Goal: Find specific page/section: Find specific page/section

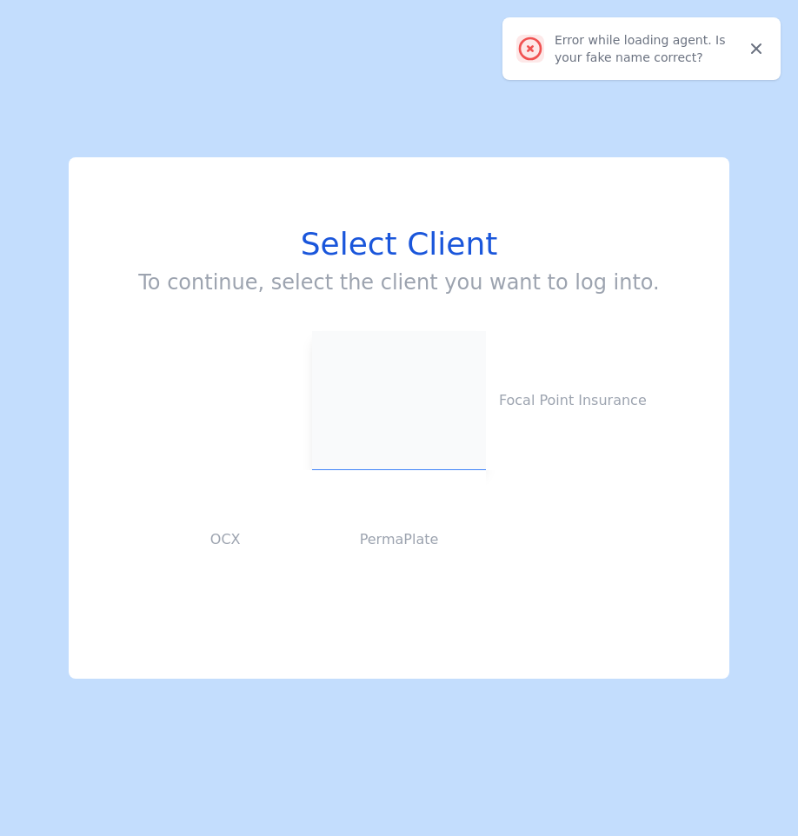
click at [378, 401] on img at bounding box center [398, 401] width 87 height 0
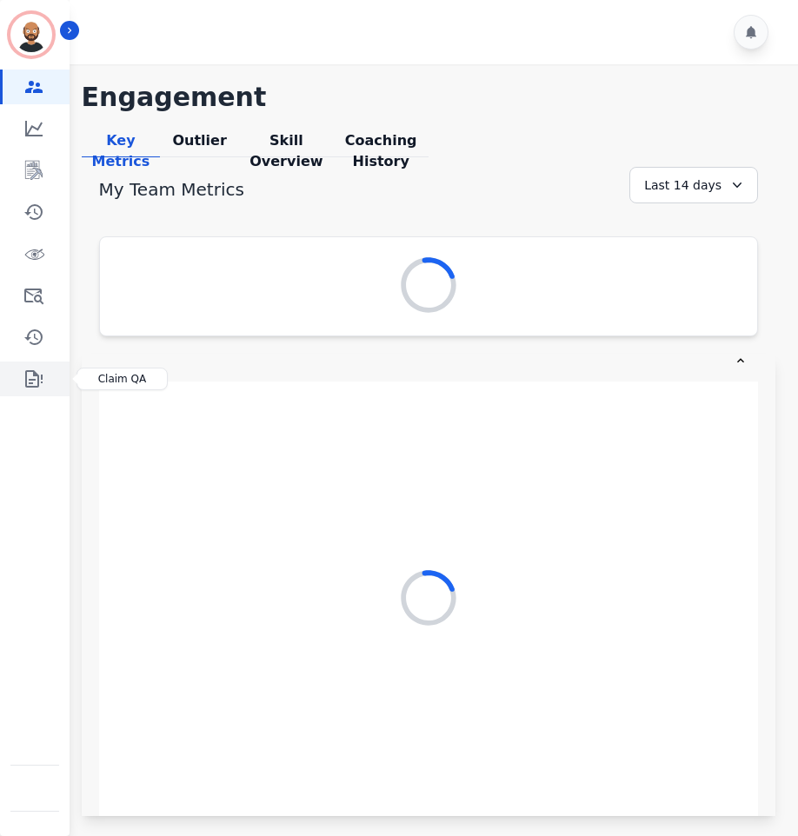
click at [23, 374] on icon "Sidebar" at bounding box center [33, 378] width 21 height 21
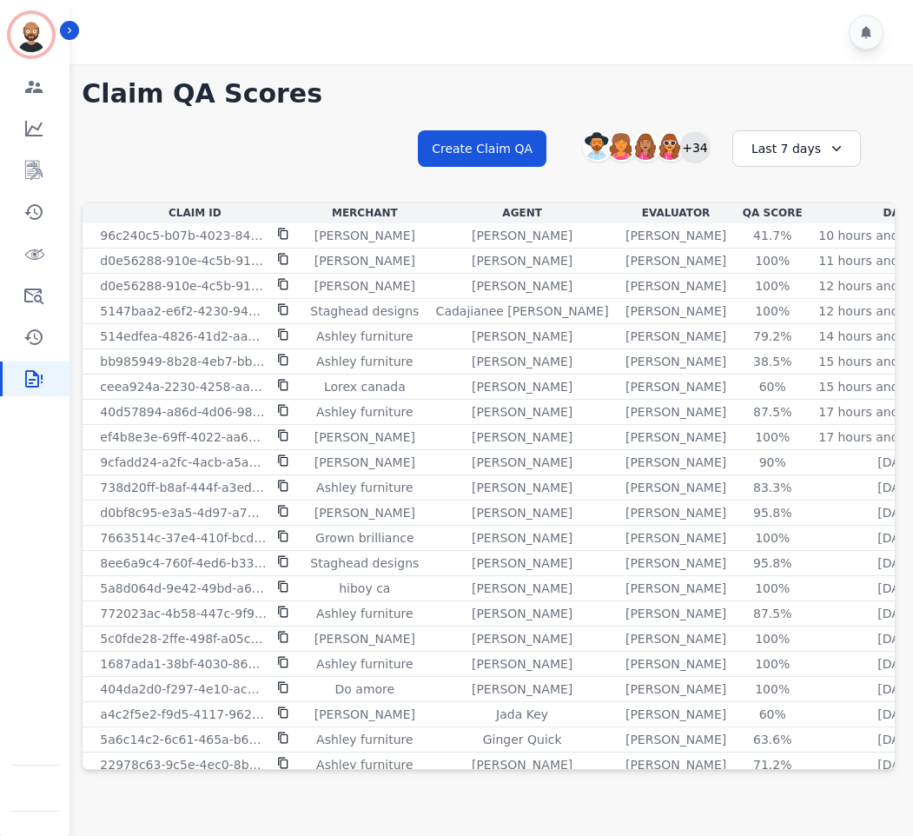
click at [698, 156] on div "+34" at bounding box center [695, 147] width 30 height 30
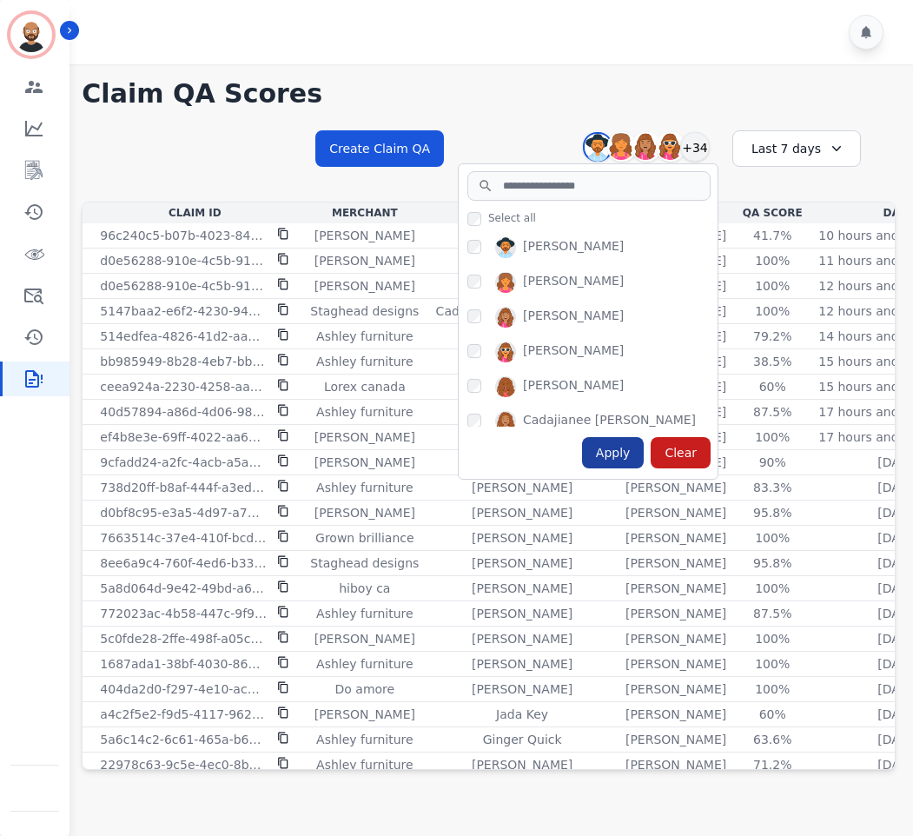
click at [606, 451] on div "Apply" at bounding box center [613, 452] width 63 height 31
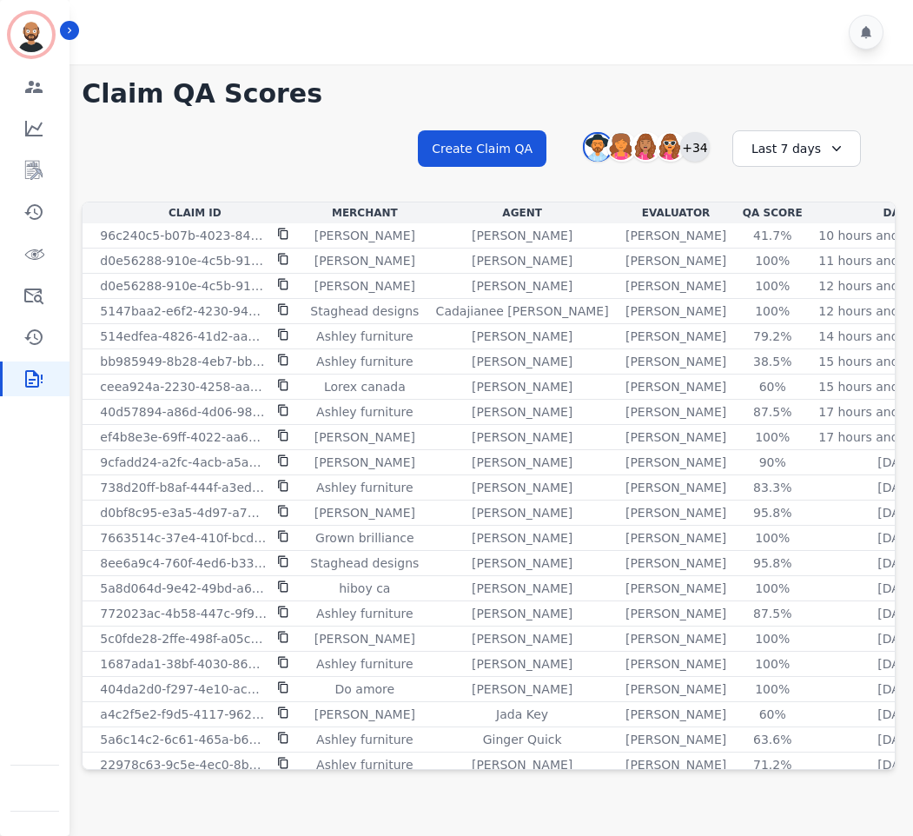
click at [702, 137] on div "+34" at bounding box center [695, 147] width 30 height 30
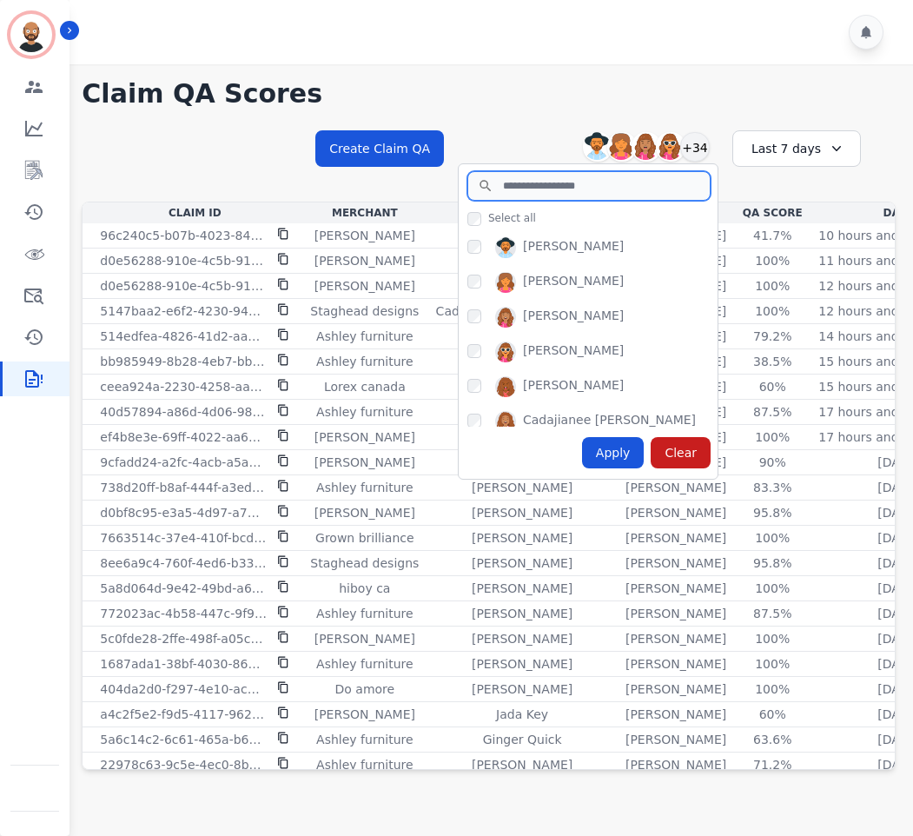
click at [530, 192] on input "search" at bounding box center [589, 186] width 243 height 30
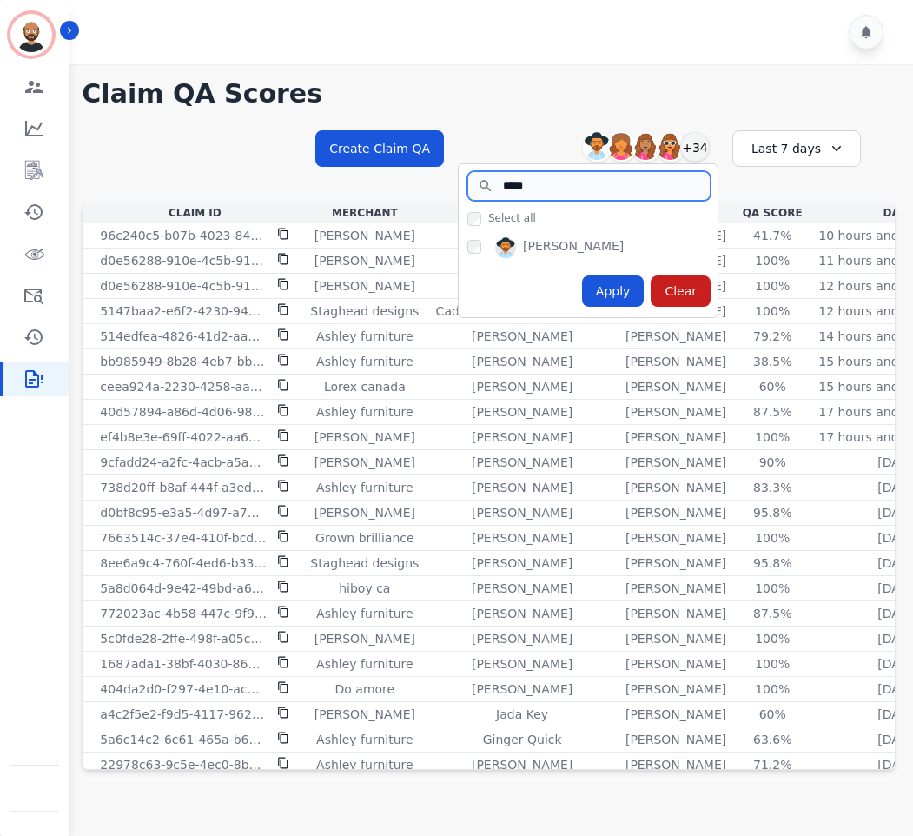
type input "*****"
click at [639, 290] on div "Apply" at bounding box center [613, 290] width 63 height 31
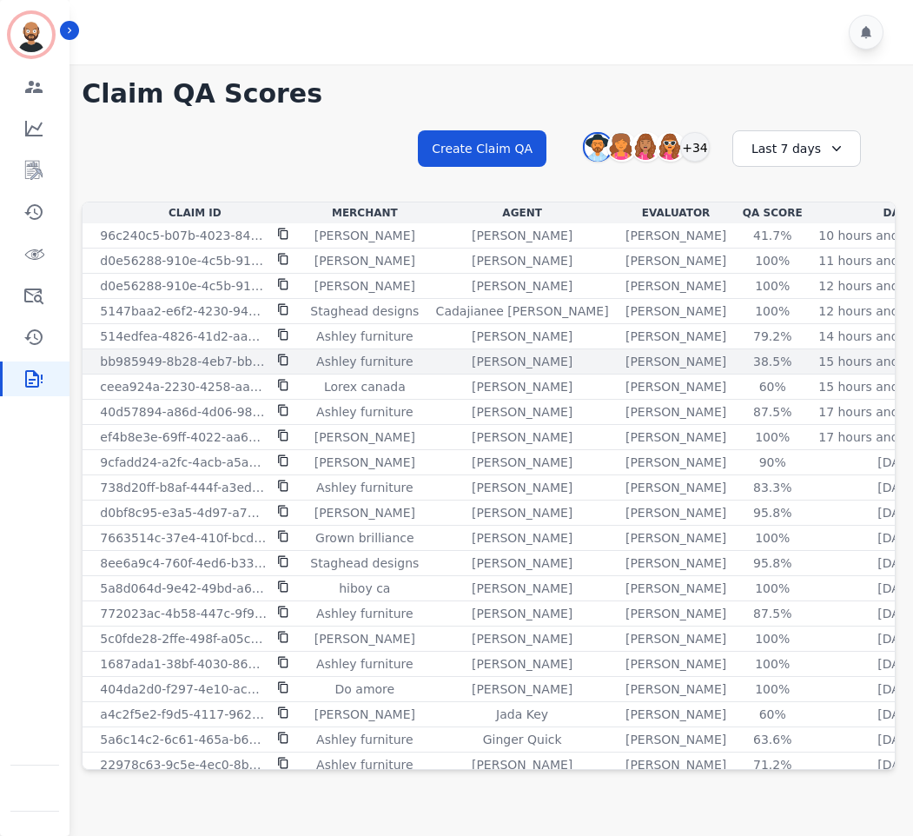
scroll to position [433, 0]
